Goal: Transaction & Acquisition: Purchase product/service

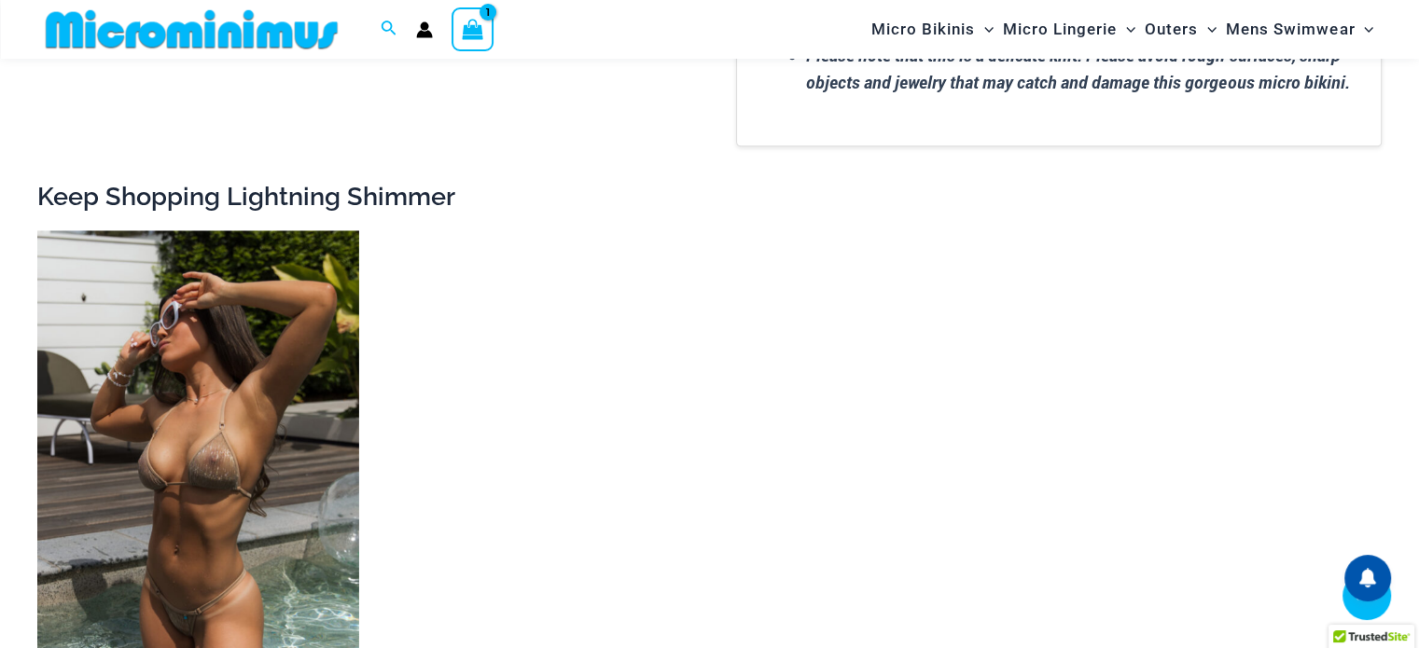
scroll to position [2689, 0]
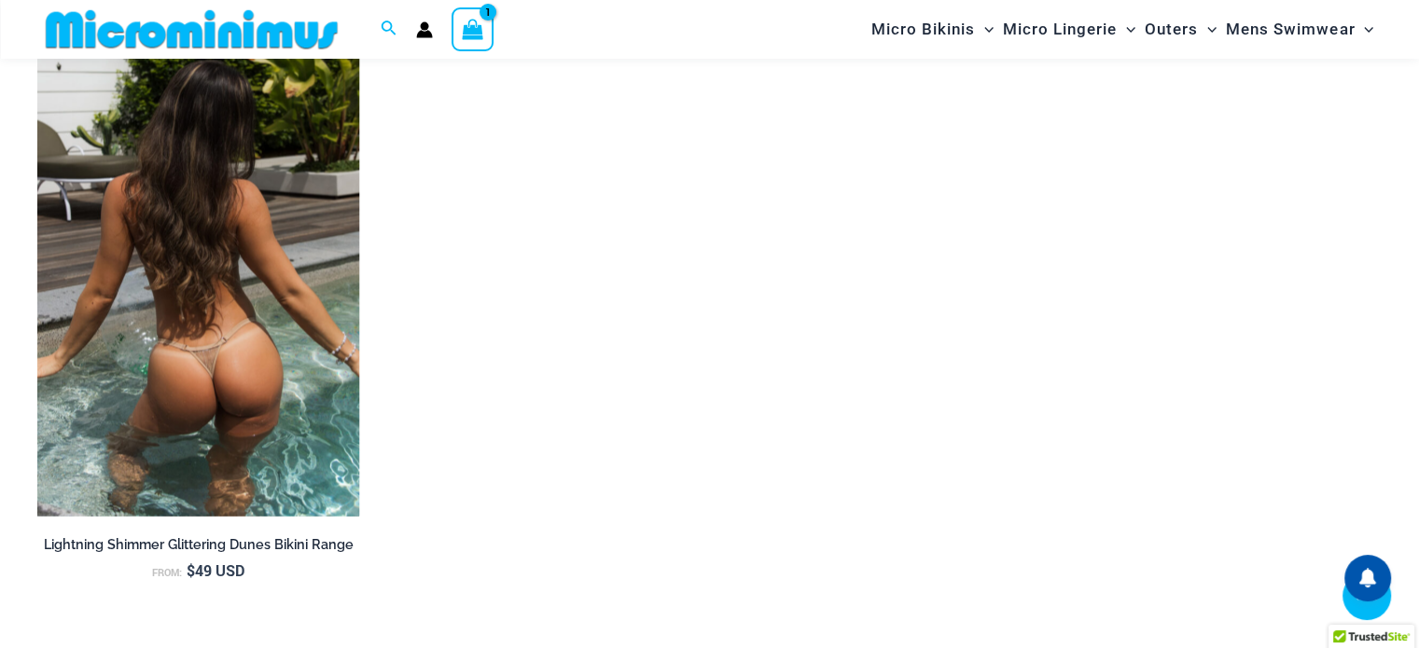
click at [285, 320] on img at bounding box center [198, 275] width 322 height 483
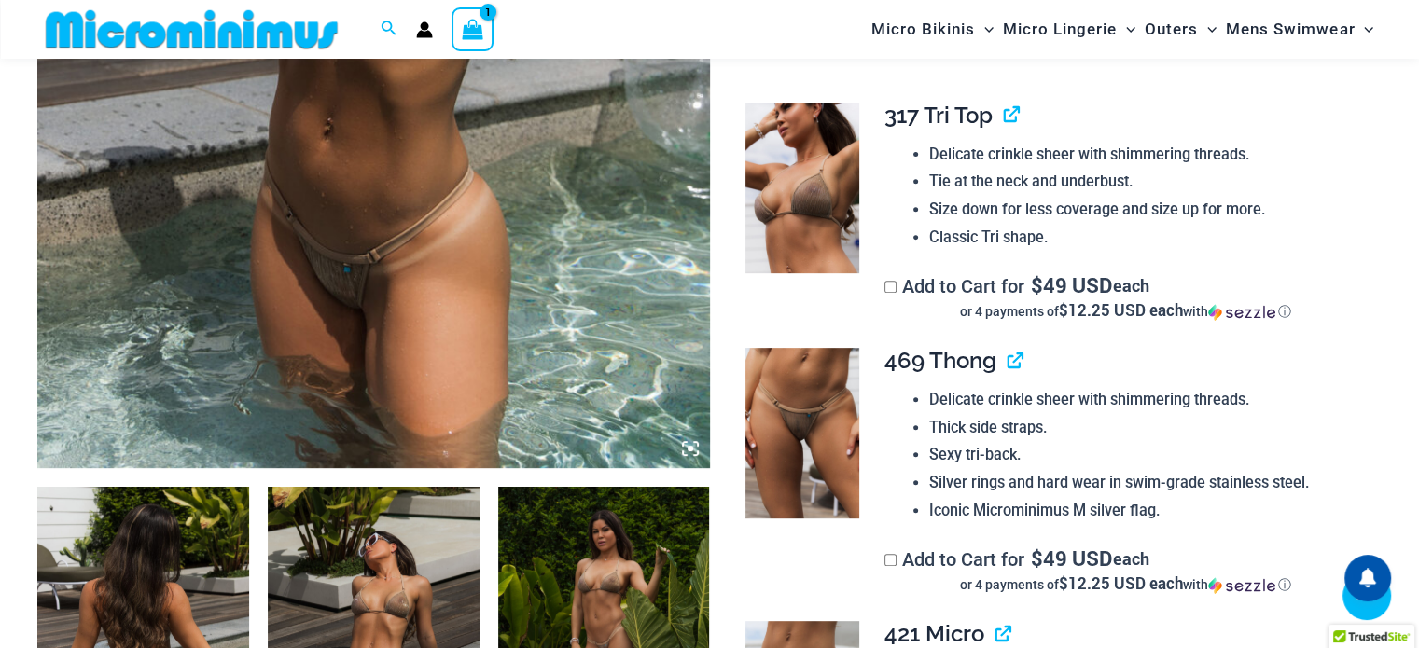
scroll to position [823, 0]
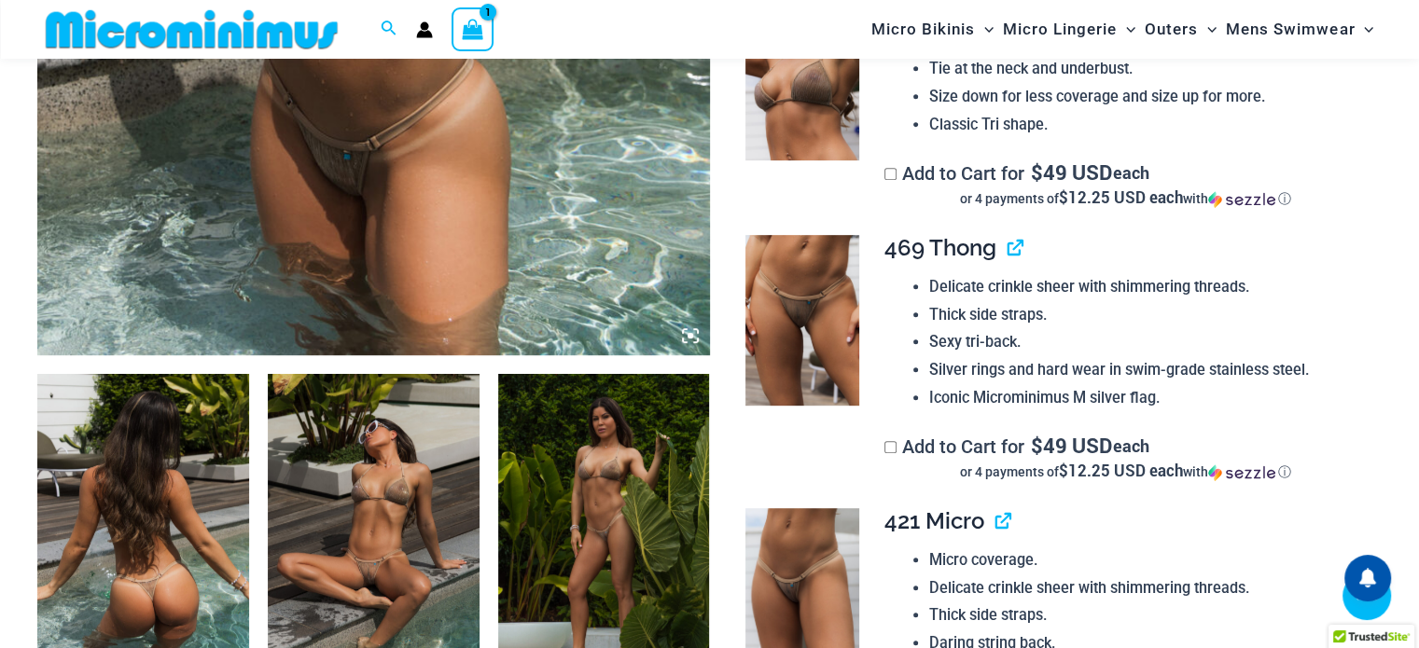
click at [160, 583] on img at bounding box center [143, 532] width 212 height 317
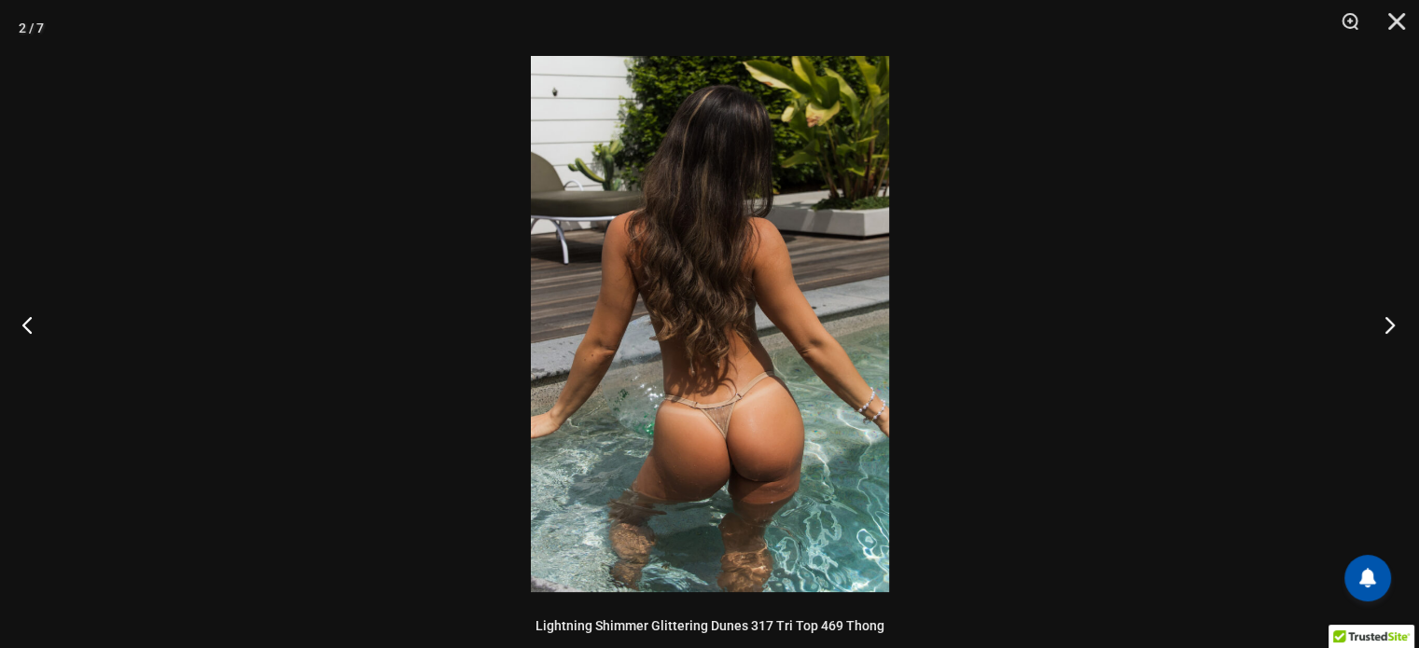
click at [1374, 329] on button "Next" at bounding box center [1384, 324] width 70 height 93
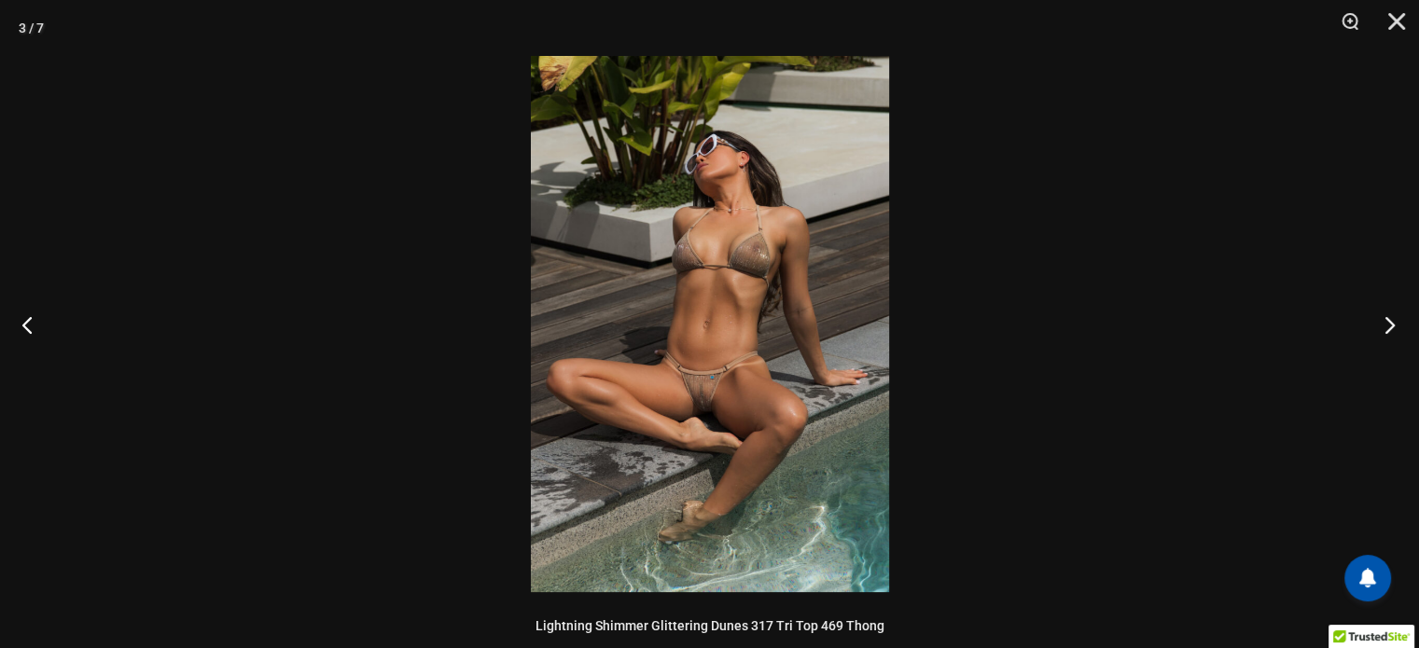
click at [1374, 329] on button "Next" at bounding box center [1384, 324] width 70 height 93
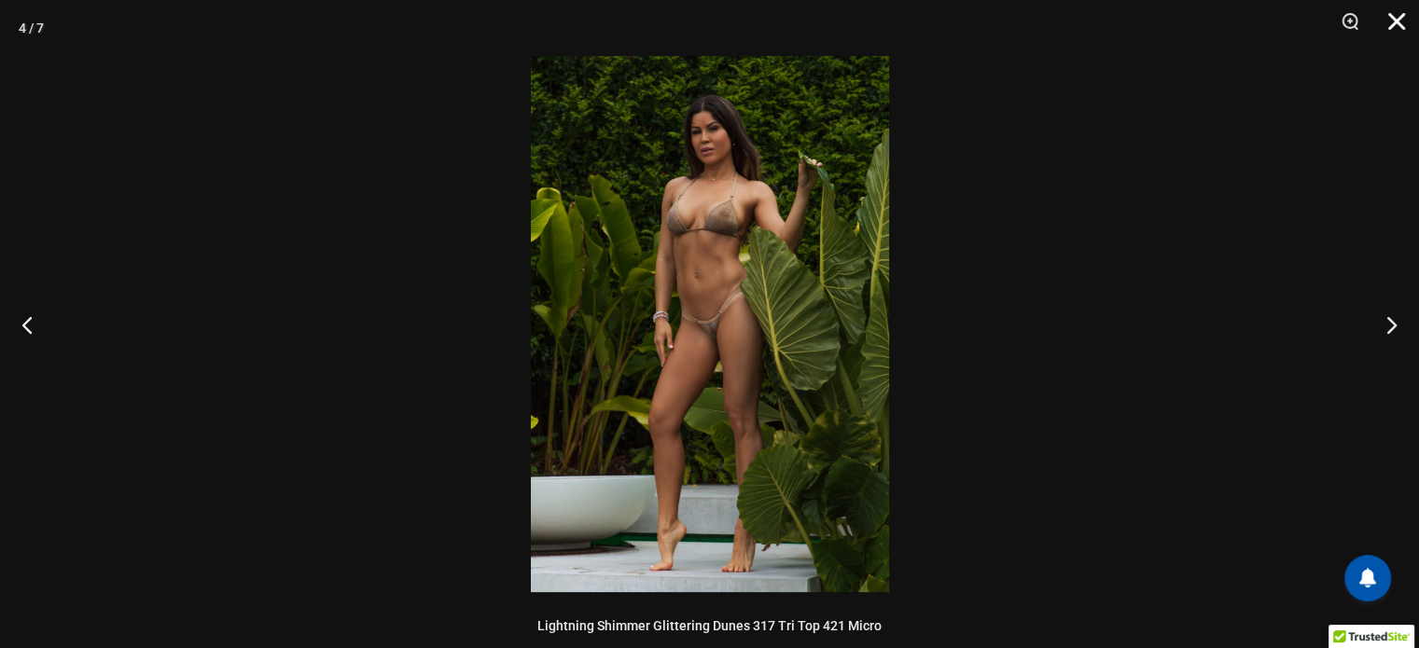
click at [1385, 27] on button "Close" at bounding box center [1389, 28] width 47 height 56
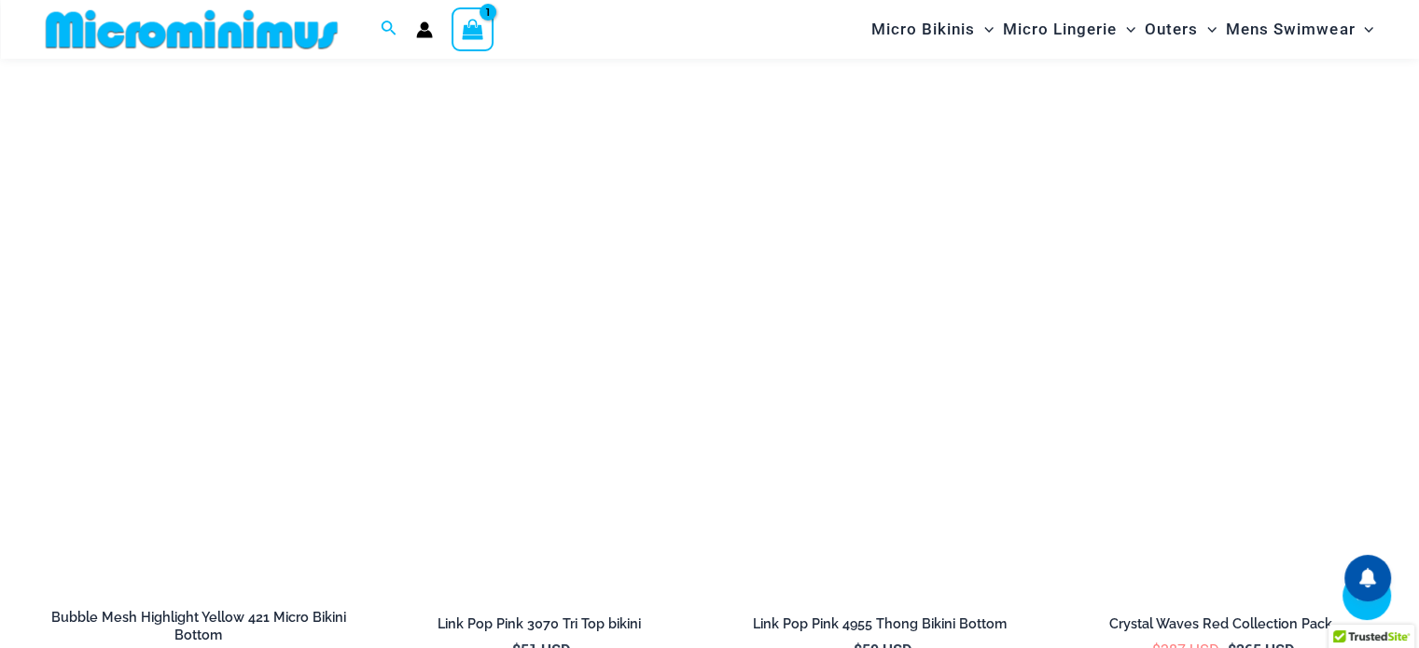
scroll to position [5299, 0]
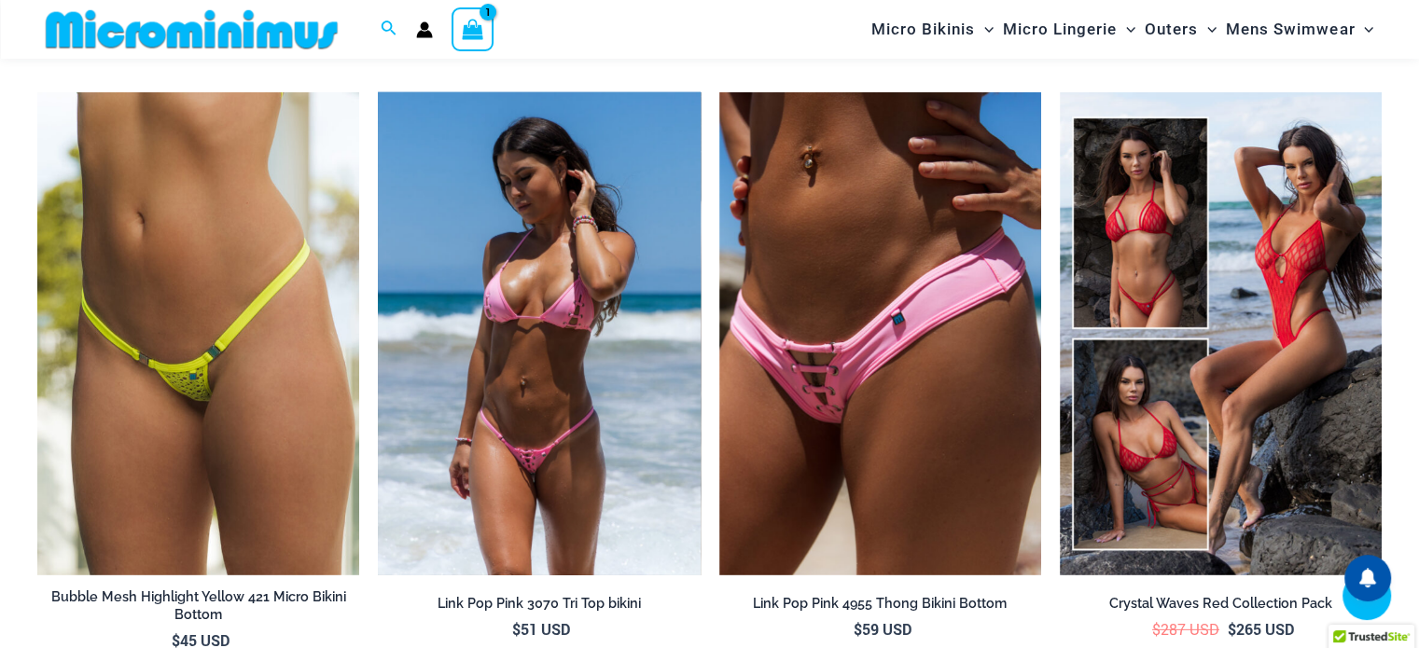
click at [616, 443] on img at bounding box center [539, 333] width 322 height 483
click at [491, 469] on img at bounding box center [539, 333] width 322 height 483
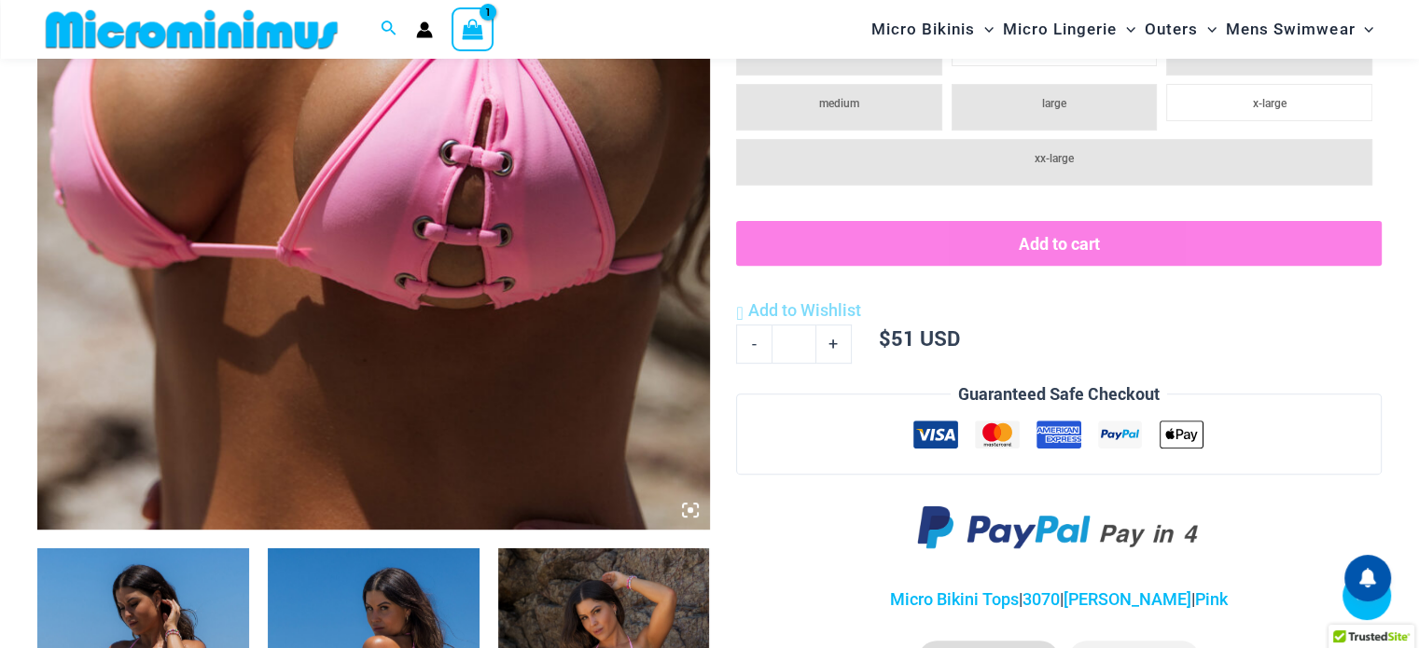
scroll to position [636, 0]
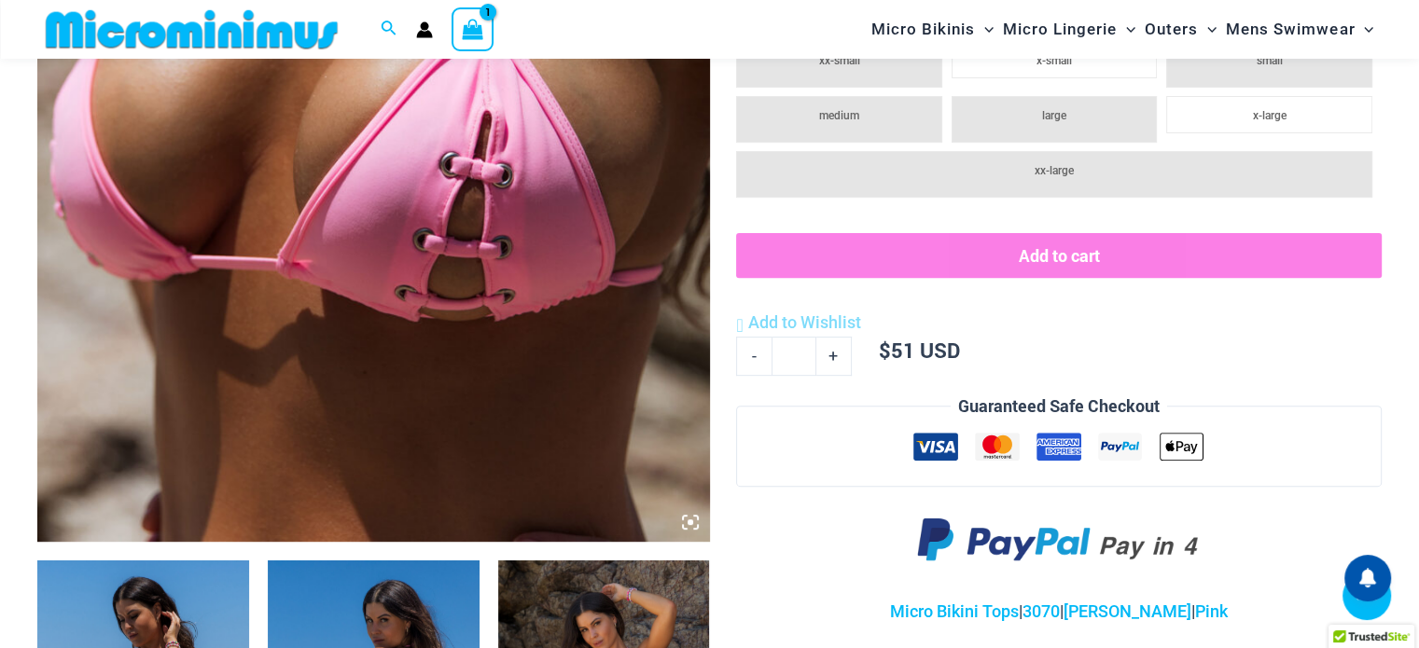
click at [491, 271] on img at bounding box center [373, 38] width 672 height 1008
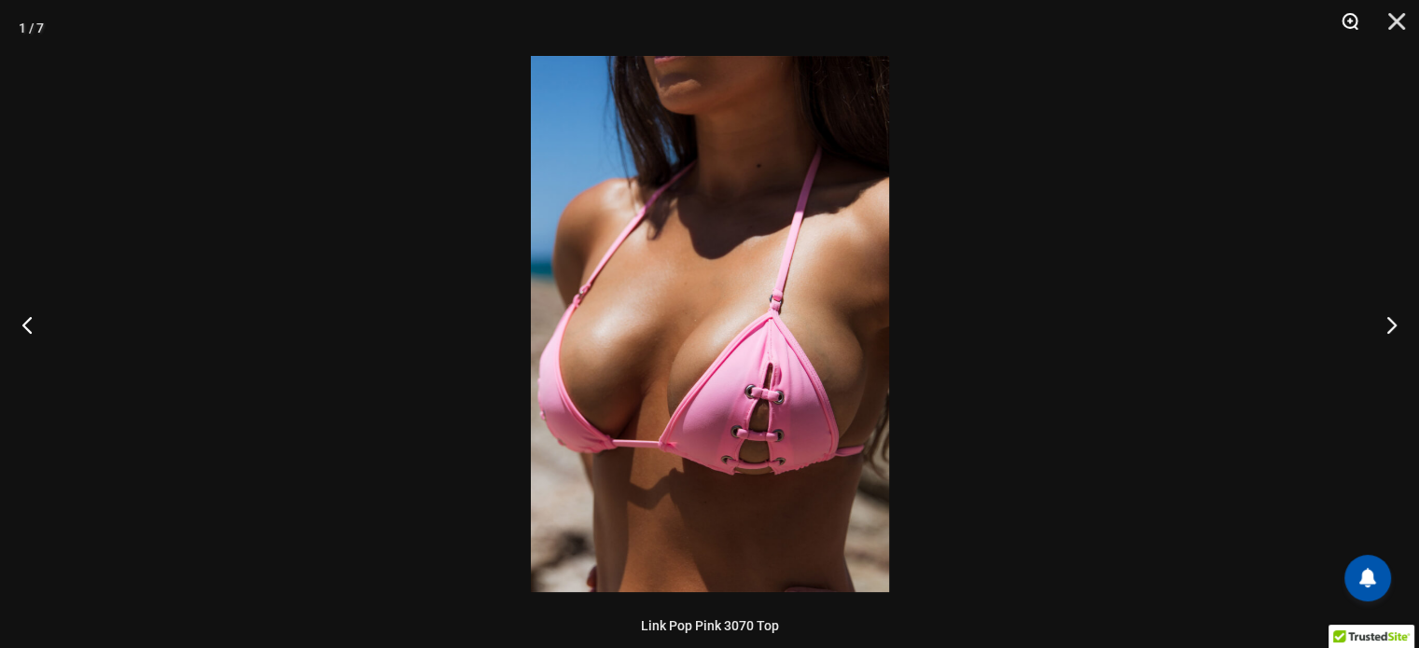
click at [1347, 25] on button "Zoom" at bounding box center [1343, 28] width 47 height 56
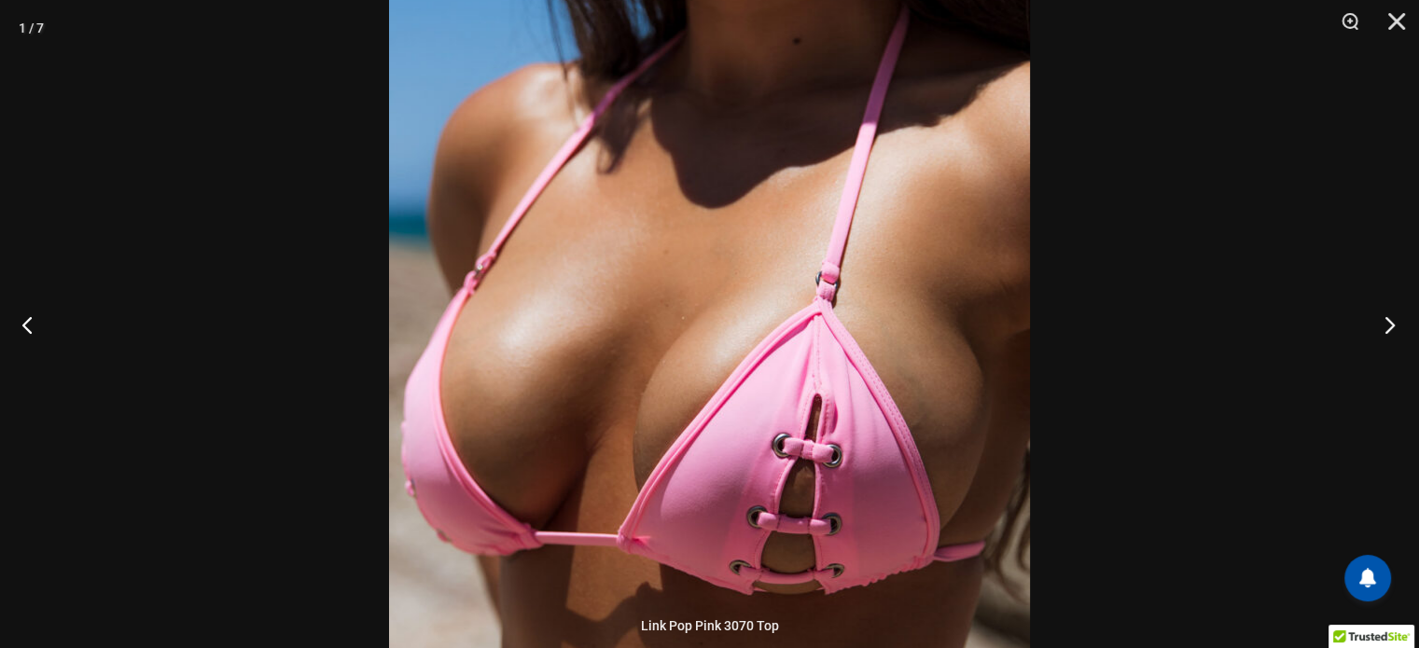
click at [1395, 324] on button "Next" at bounding box center [1384, 324] width 70 height 93
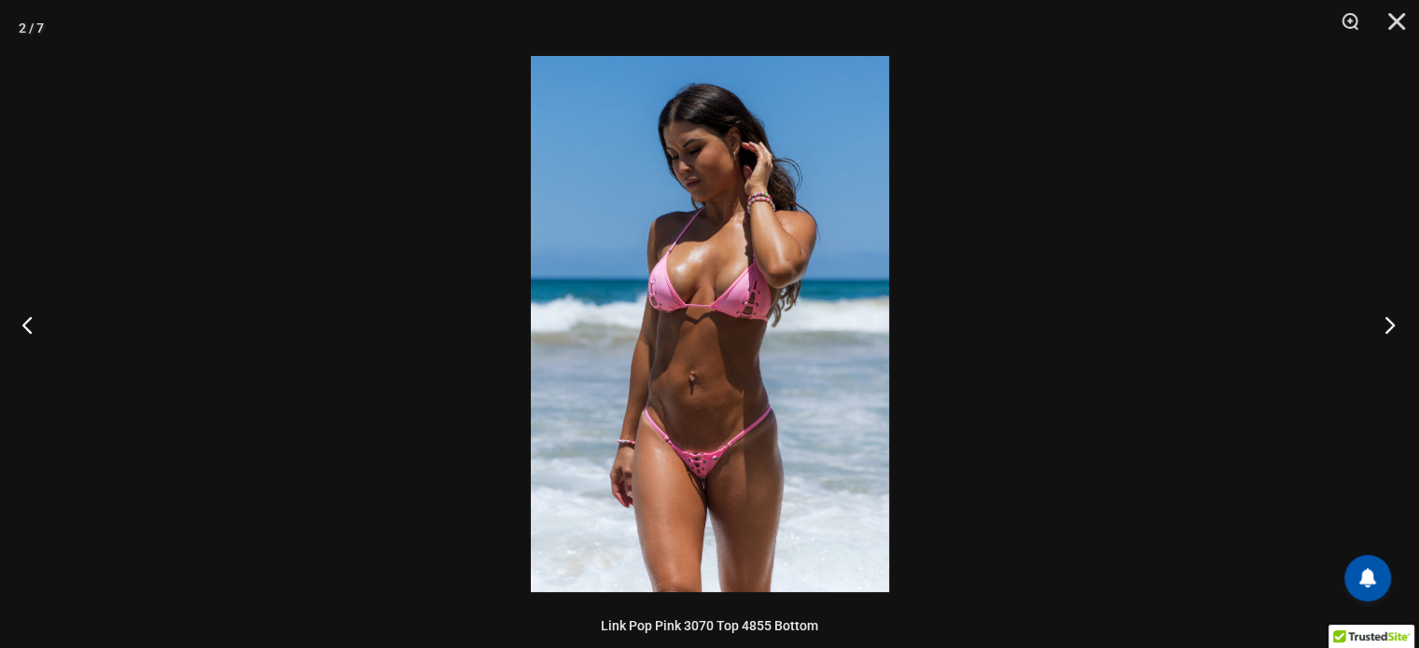
click at [1395, 324] on button "Next" at bounding box center [1384, 324] width 70 height 93
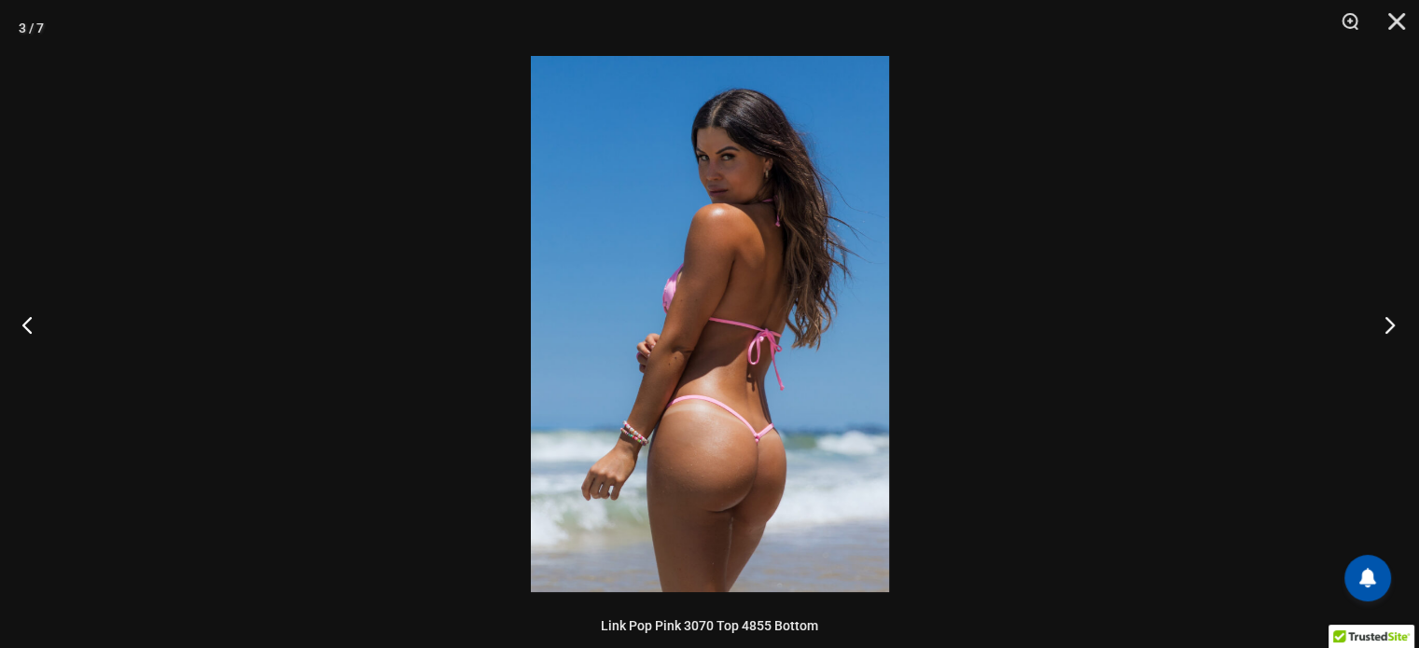
click at [1395, 324] on button "Next" at bounding box center [1384, 324] width 70 height 93
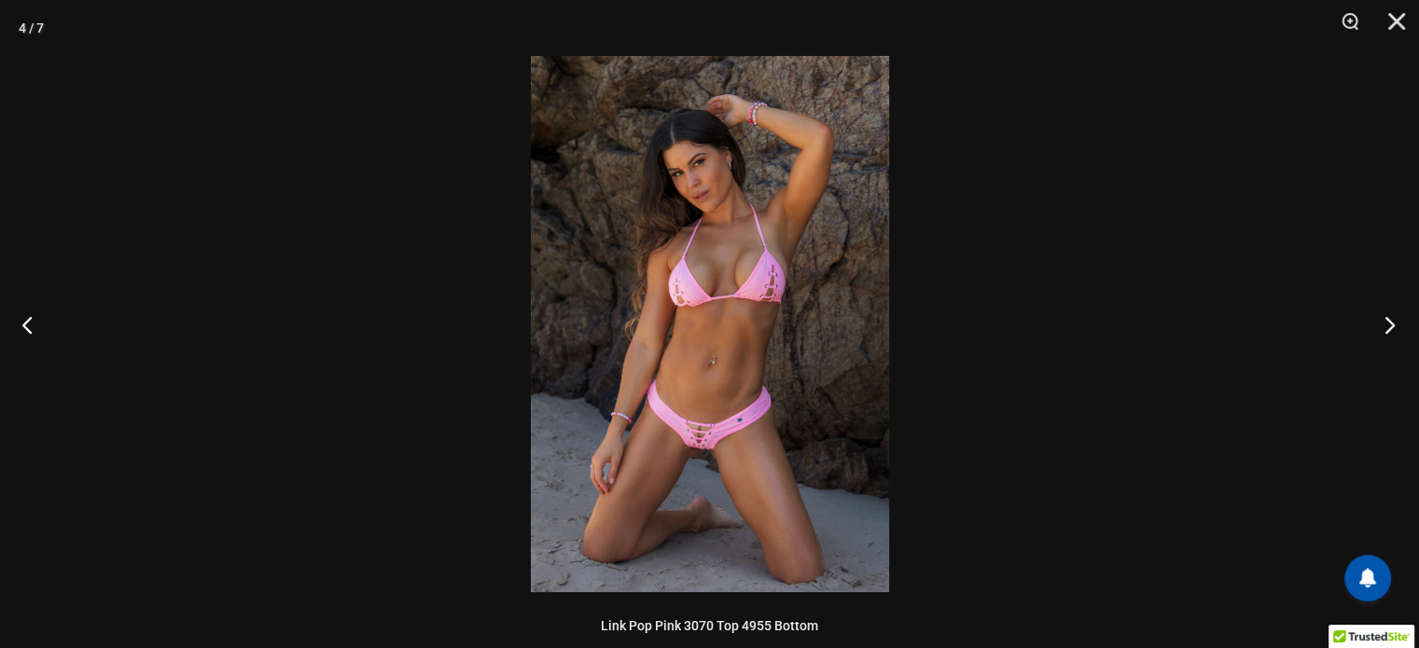
click at [1395, 324] on button "Next" at bounding box center [1384, 324] width 70 height 93
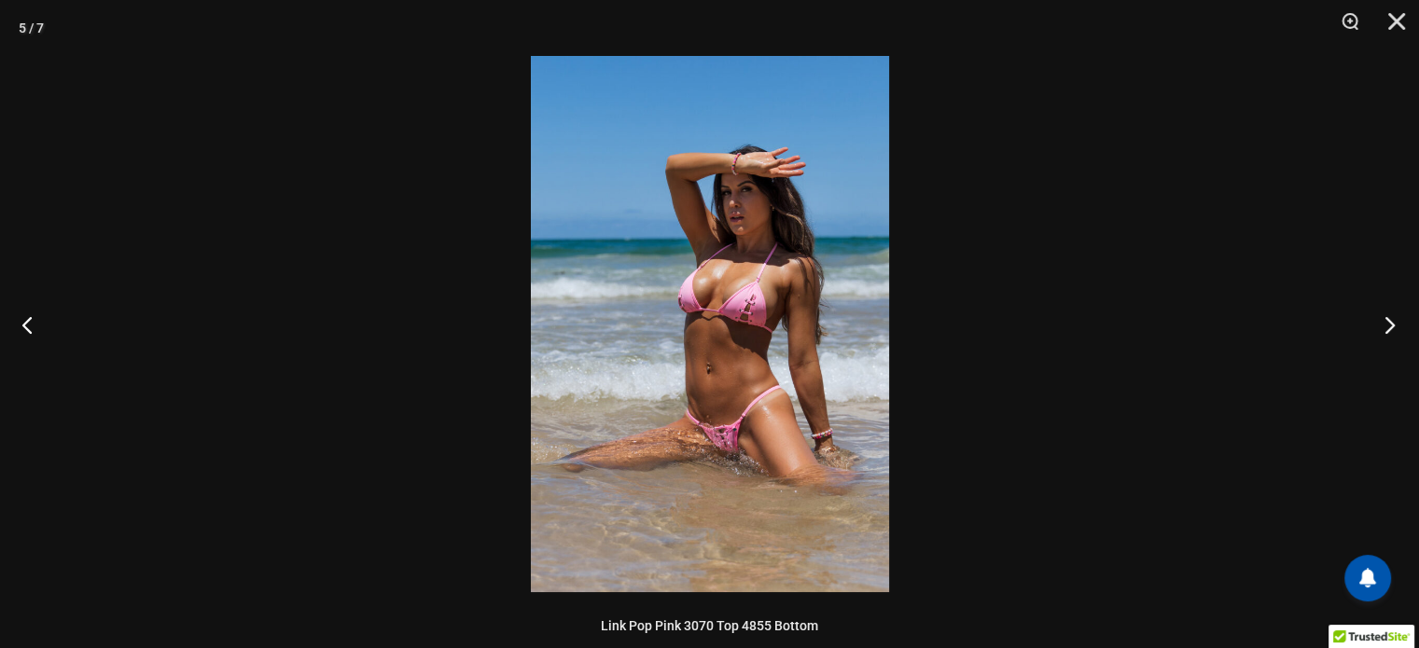
click at [1395, 324] on button "Next" at bounding box center [1384, 324] width 70 height 93
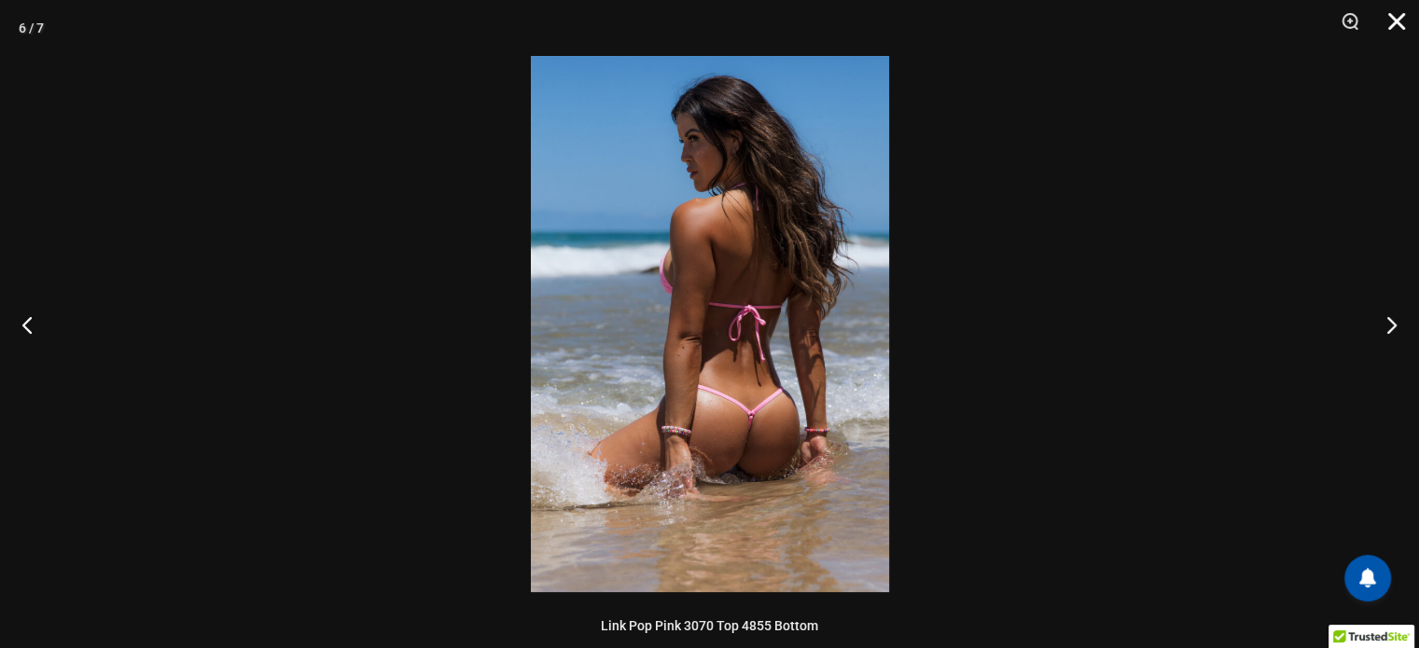
click at [1393, 25] on button "Close" at bounding box center [1389, 28] width 47 height 56
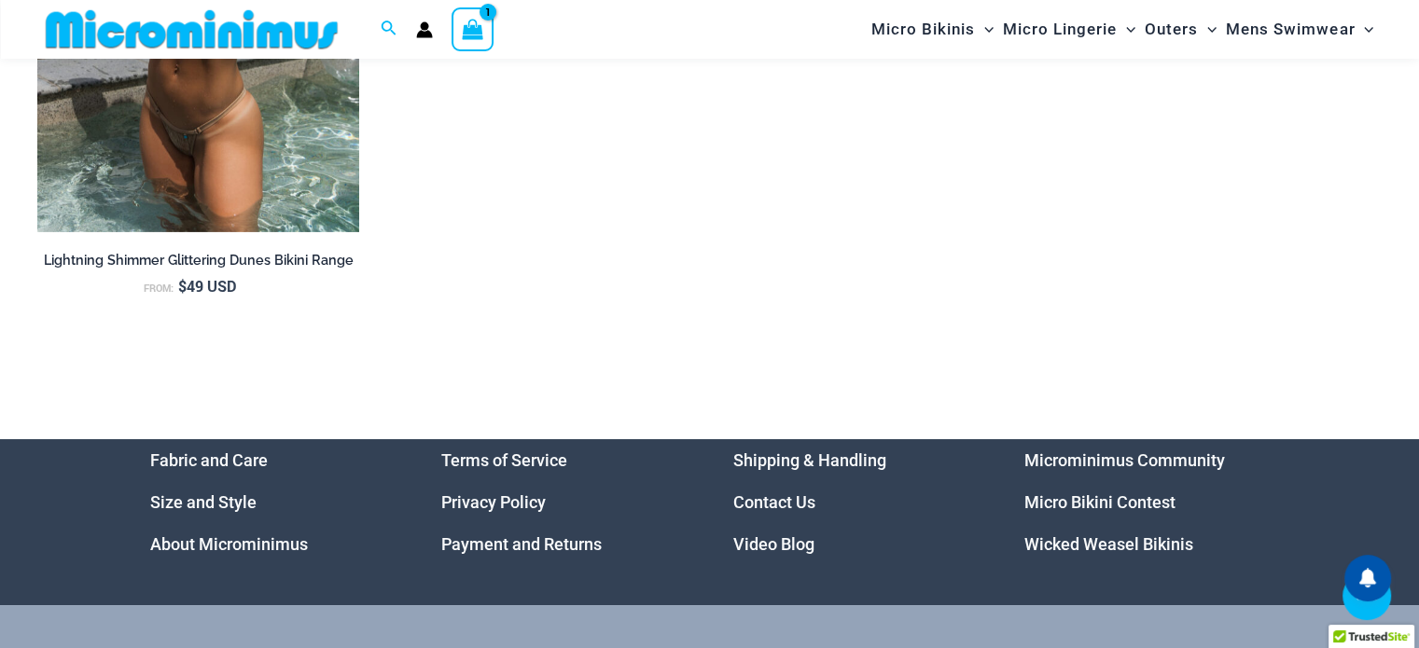
scroll to position [7088, 0]
